Goal: Complete application form

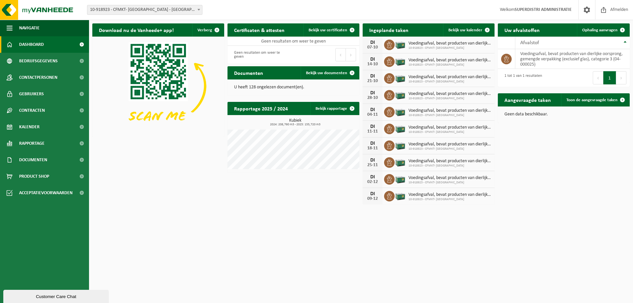
click at [163, 11] on span "10-918923 - CFMKT- [GEOGRAPHIC_DATA] - [GEOGRAPHIC_DATA]" at bounding box center [144, 9] width 115 height 9
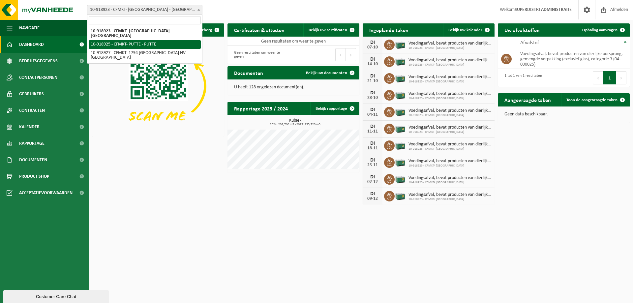
select select "128773"
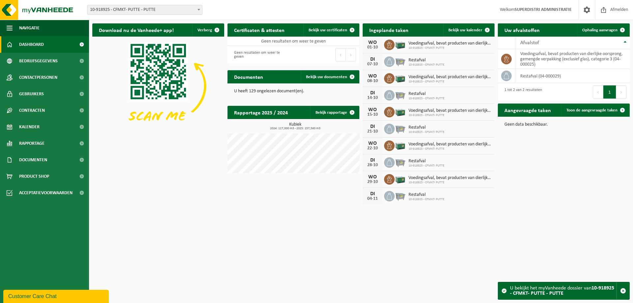
click at [198, 9] on b at bounding box center [198, 10] width 3 height 2
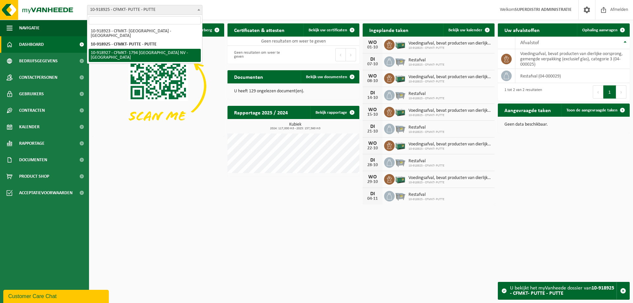
select select "128774"
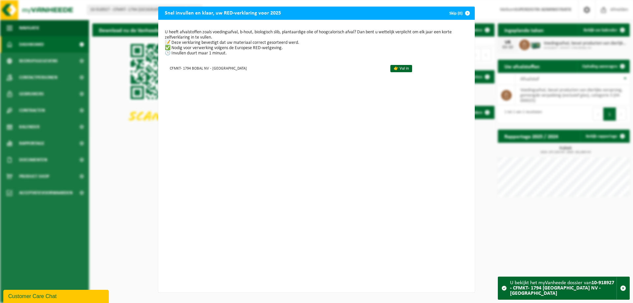
click at [465, 11] on span "button" at bounding box center [467, 13] width 13 height 13
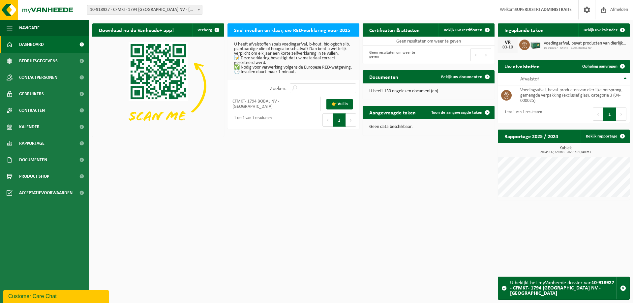
click at [276, 73] on p "U heeft afvalstoffen zoals voedingsafval, b-hout, biologisch slib, plantaardige…" at bounding box center [293, 58] width 119 height 32
click at [337, 108] on link "👉 Vul in" at bounding box center [339, 104] width 26 height 11
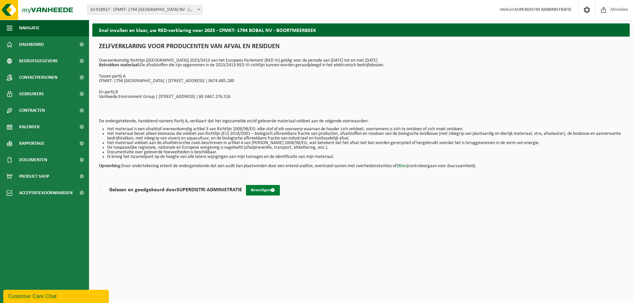
click at [257, 190] on button "Bevestigen" at bounding box center [263, 190] width 34 height 11
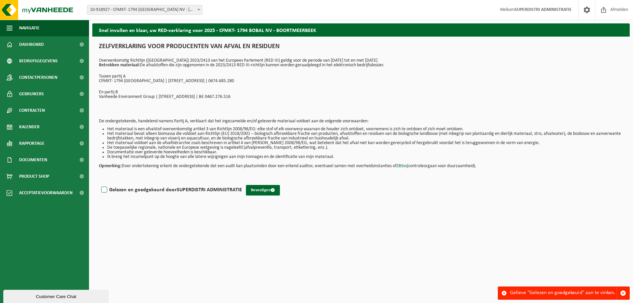
click at [103, 189] on label "Gelezen en goedgekeurd door SUPERDISTRI ADMINISTRATIE" at bounding box center [171, 190] width 142 height 10
click at [242, 182] on input "Gelezen en goedgekeurd door SUPERDISTRI ADMINISTRATIE" at bounding box center [242, 181] width 0 height 0
checkbox input "true"
click at [262, 189] on button "Bevestigen" at bounding box center [263, 190] width 34 height 11
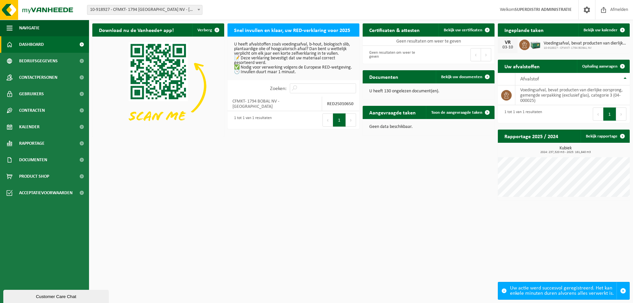
click at [183, 9] on span "10-918927 - CFMKT- 1794 [GEOGRAPHIC_DATA] NV - [GEOGRAPHIC_DATA]" at bounding box center [144, 9] width 115 height 9
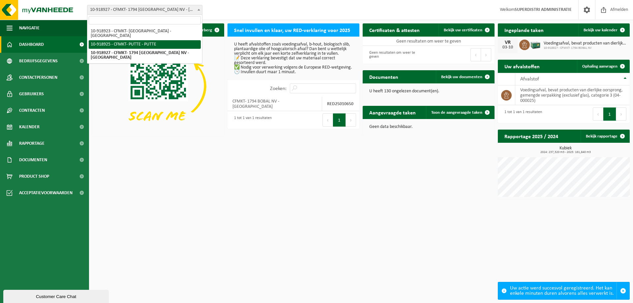
select select "128773"
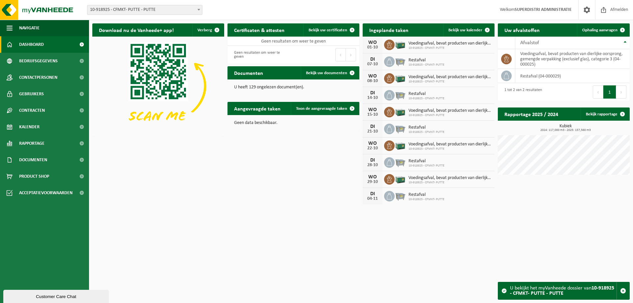
click at [156, 10] on span "10-918925 - CFMKT- PUTTE - PUTTE" at bounding box center [144, 9] width 115 height 9
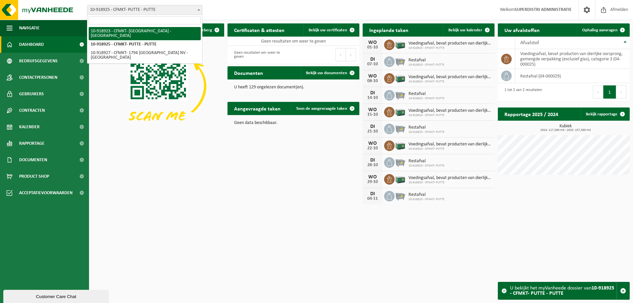
select select "128772"
